Goal: Entertainment & Leisure: Consume media (video, audio)

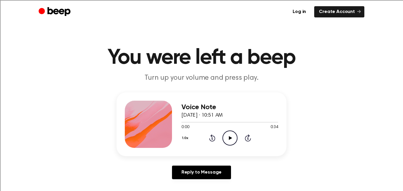
click at [230, 137] on icon "Play Audio" at bounding box center [229, 137] width 15 height 15
click at [228, 136] on icon at bounding box center [229, 138] width 3 height 4
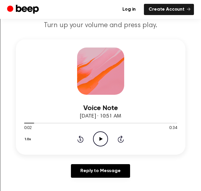
scroll to position [65, 0]
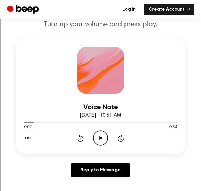
click at [108, 142] on icon "Play Audio" at bounding box center [100, 137] width 15 height 15
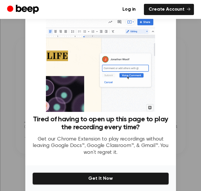
click at [184, 42] on div at bounding box center [100, 95] width 201 height 191
click at [24, 60] on div at bounding box center [100, 95] width 201 height 191
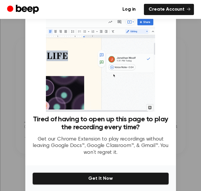
scroll to position [22, 0]
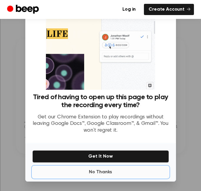
click at [103, 174] on button "No Thanks" at bounding box center [100, 172] width 137 height 12
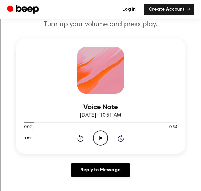
click at [103, 174] on link "Reply to Message" at bounding box center [100, 170] width 59 height 14
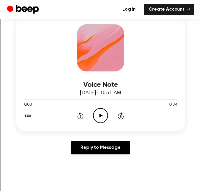
scroll to position [92, 0]
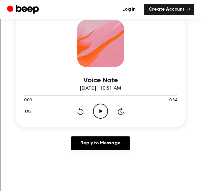
click at [103, 110] on icon "Play Audio" at bounding box center [100, 110] width 15 height 15
click at [103, 110] on icon "Pause Audio" at bounding box center [100, 110] width 15 height 15
click at [100, 116] on icon "Play Audio" at bounding box center [100, 110] width 15 height 15
click at [100, 116] on icon "Pause Audio" at bounding box center [100, 110] width 15 height 15
click at [100, 116] on icon "Play Audio" at bounding box center [100, 110] width 15 height 15
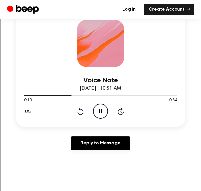
click at [103, 111] on icon "Pause Audio" at bounding box center [100, 110] width 15 height 15
click at [99, 111] on icon "Play Audio" at bounding box center [100, 110] width 15 height 15
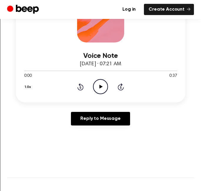
scroll to position [121, 0]
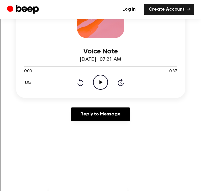
click at [102, 84] on icon "Play Audio" at bounding box center [100, 82] width 15 height 15
click at [93, 80] on circle at bounding box center [100, 82] width 14 height 14
click at [100, 83] on icon at bounding box center [101, 82] width 3 height 4
click at [84, 79] on div "1.0x Rewind 5 seconds Pause Audio Skip 5 seconds" at bounding box center [100, 82] width 153 height 15
click at [81, 81] on icon "Rewind 5 seconds" at bounding box center [80, 82] width 6 height 8
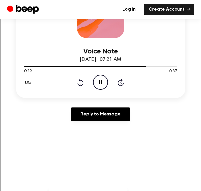
click at [95, 80] on icon "Pause Audio" at bounding box center [100, 82] width 15 height 15
click at [104, 80] on icon "Play Audio" at bounding box center [100, 82] width 15 height 15
click at [104, 80] on icon "Pause Audio" at bounding box center [100, 82] width 15 height 15
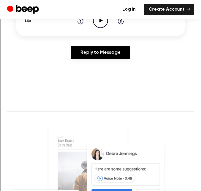
scroll to position [188, 0]
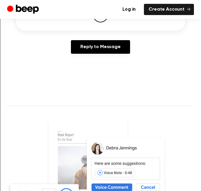
click at [100, 19] on icon "Play Audio" at bounding box center [100, 14] width 15 height 15
click at [100, 20] on icon "Pause Audio" at bounding box center [100, 14] width 15 height 15
click at [100, 20] on icon "Play Audio" at bounding box center [100, 14] width 15 height 15
click at [100, 20] on icon "Pause Audio" at bounding box center [100, 14] width 15 height 15
click at [101, 21] on icon "Play Audio" at bounding box center [100, 14] width 15 height 15
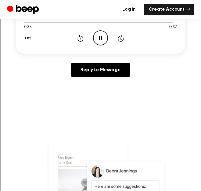
scroll to position [164, 0]
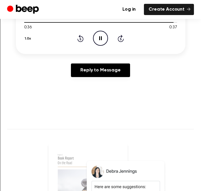
click at [100, 39] on icon at bounding box center [100, 38] width 3 height 4
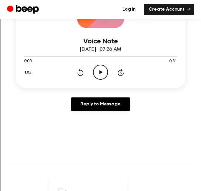
scroll to position [129, 0]
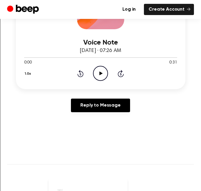
click at [98, 72] on icon "Play Audio" at bounding box center [100, 73] width 15 height 15
click at [98, 75] on icon "Pause Audio" at bounding box center [100, 73] width 15 height 15
click at [100, 72] on icon at bounding box center [101, 73] width 3 height 4
click at [97, 73] on icon "Pause Audio" at bounding box center [100, 73] width 15 height 15
click at [102, 69] on icon "Play Audio" at bounding box center [100, 73] width 15 height 15
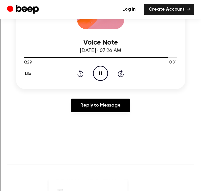
click at [103, 72] on icon "Pause Audio" at bounding box center [100, 73] width 15 height 15
